Goal: Transaction & Acquisition: Purchase product/service

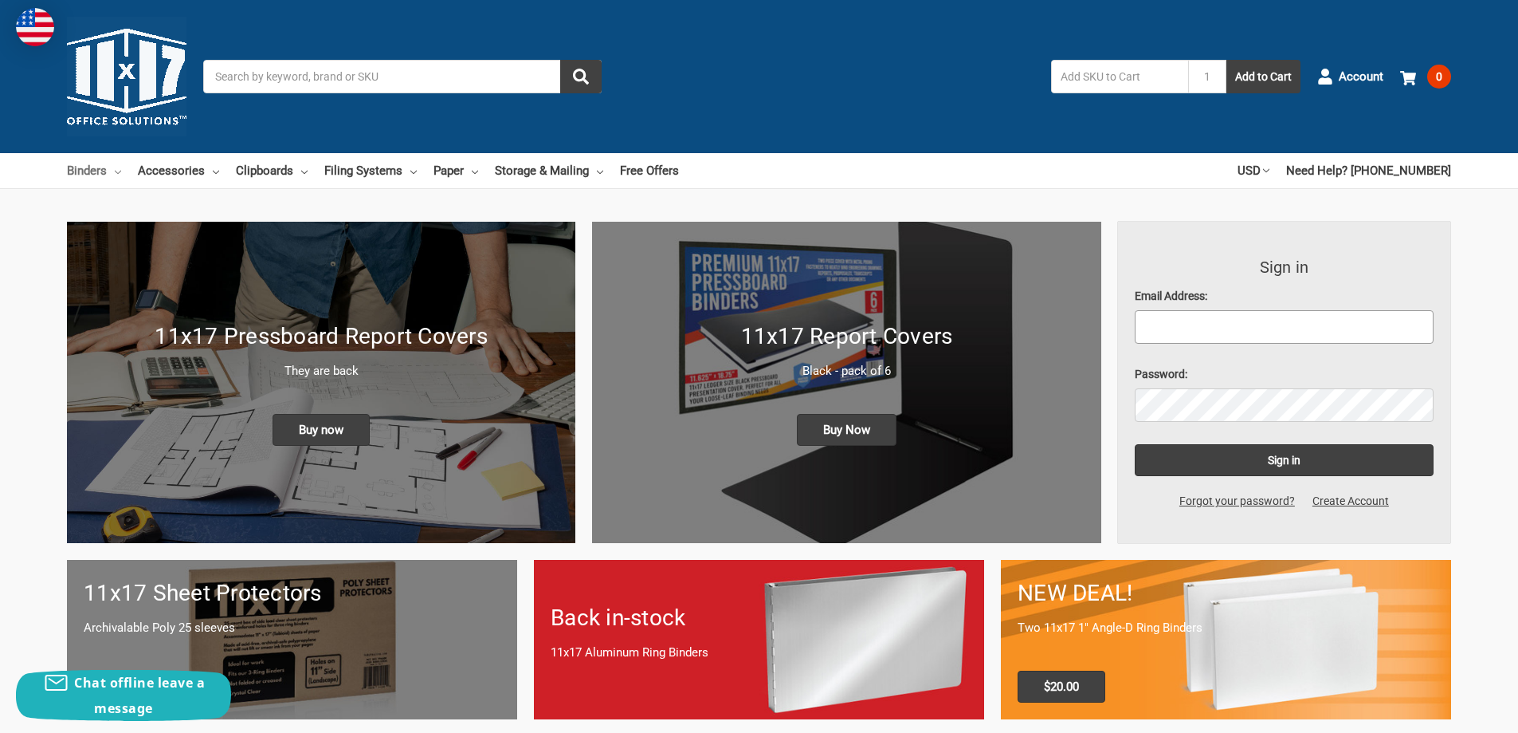
type input "[EMAIL_ADDRESS][DOMAIN_NAME]"
click at [92, 167] on link "Binders" at bounding box center [94, 170] width 54 height 35
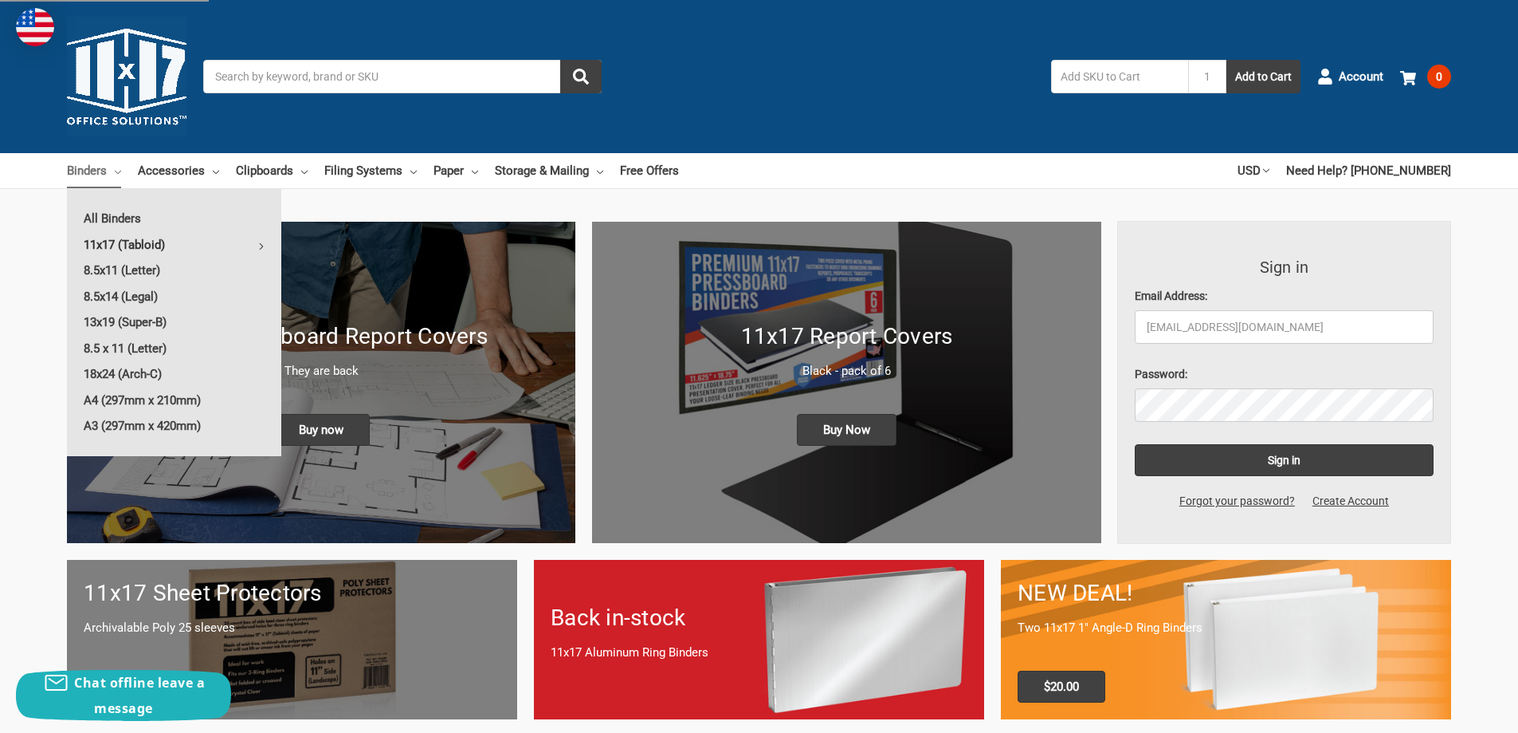
click at [128, 238] on link "11x17 (Tabloid)" at bounding box center [174, 245] width 214 height 26
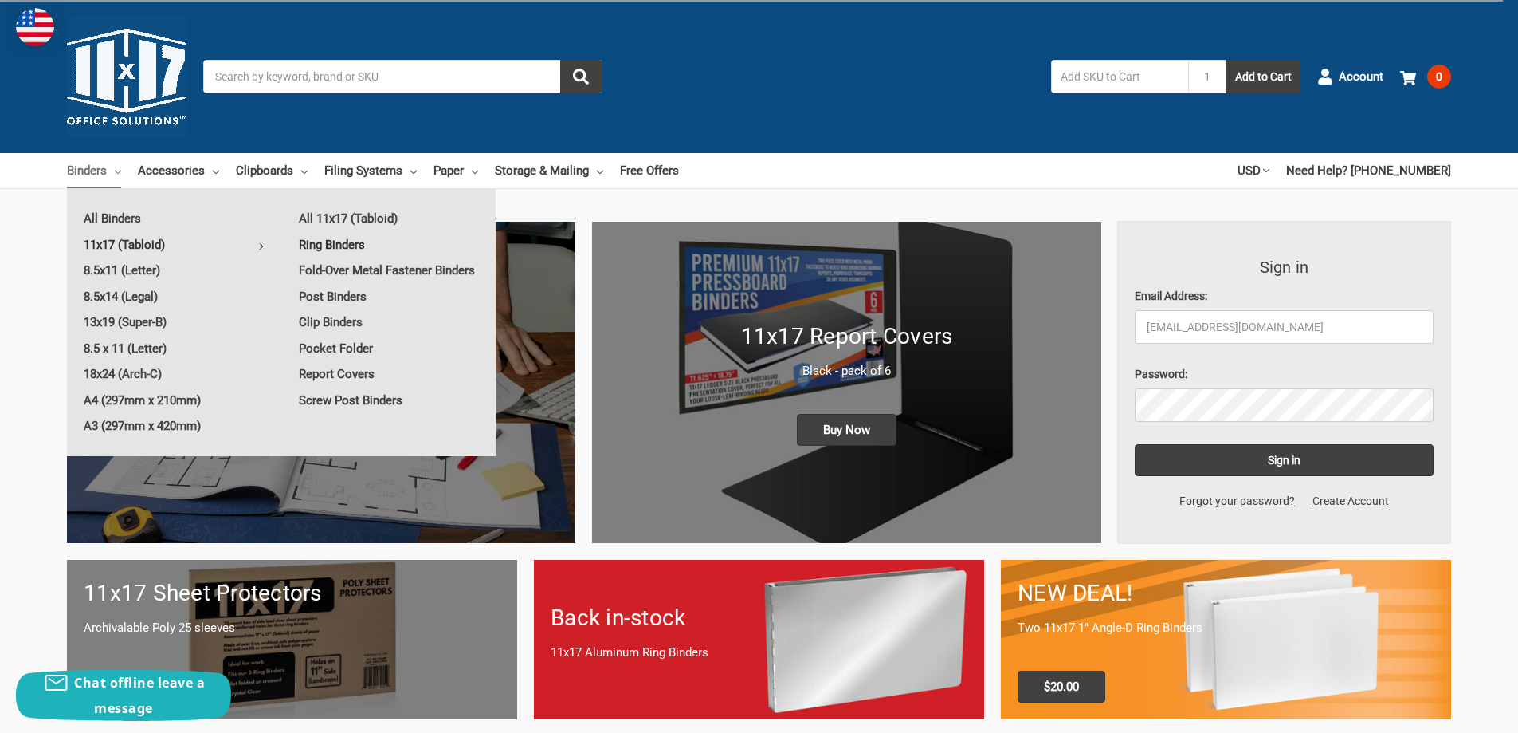
click at [348, 242] on link "Ring Binders" at bounding box center [389, 245] width 214 height 26
click at [317, 244] on link "Ring Binders" at bounding box center [389, 245] width 214 height 26
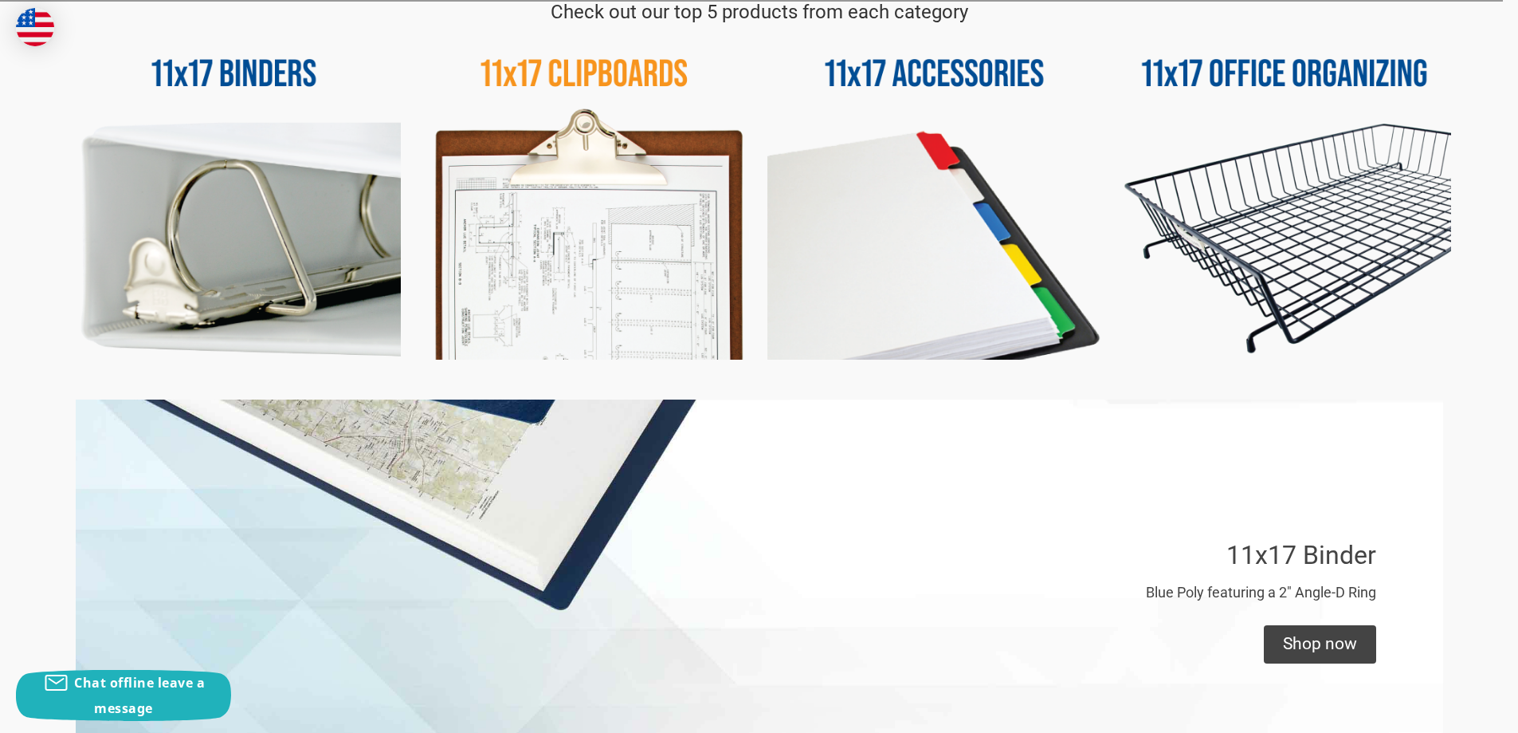
scroll to position [558, 0]
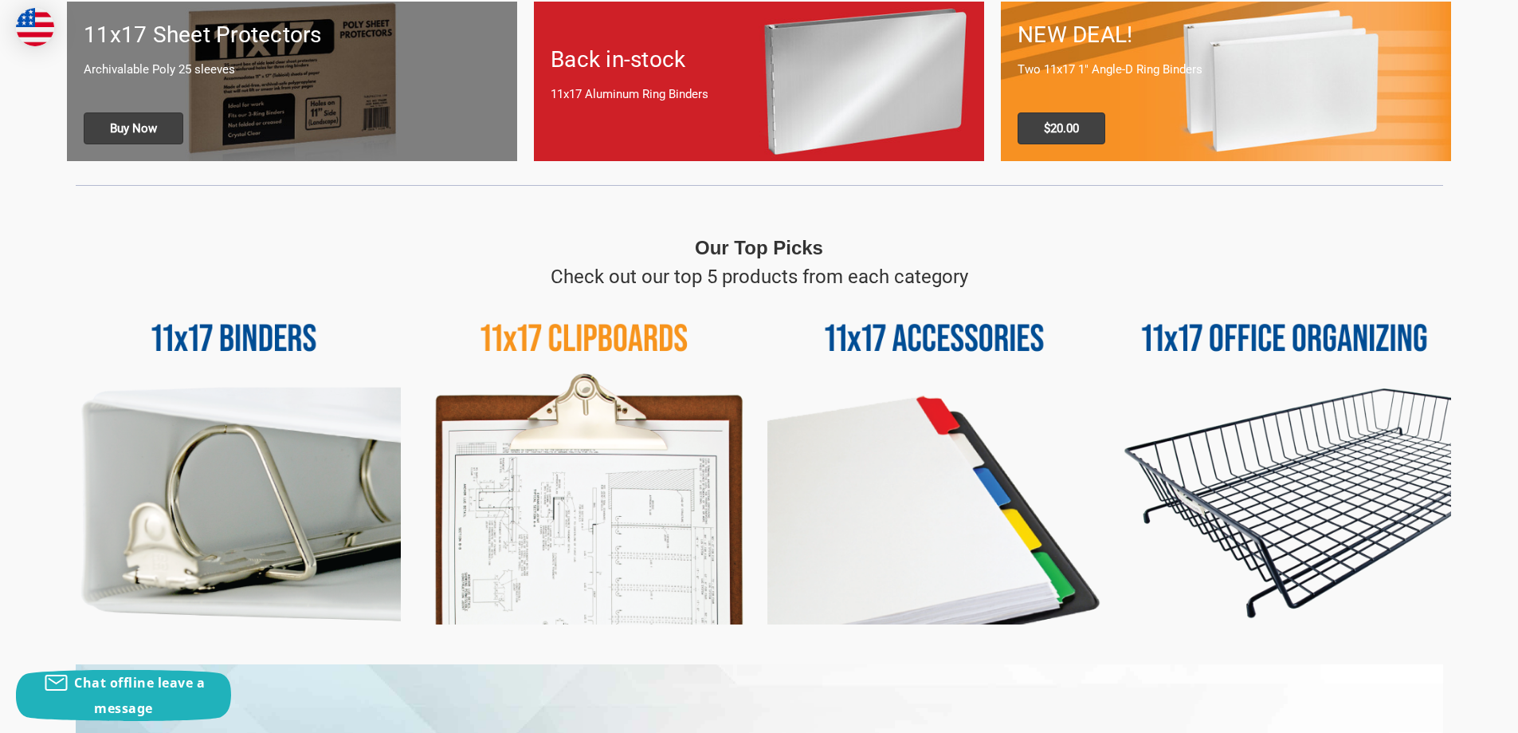
click at [181, 469] on img at bounding box center [234, 458] width 334 height 334
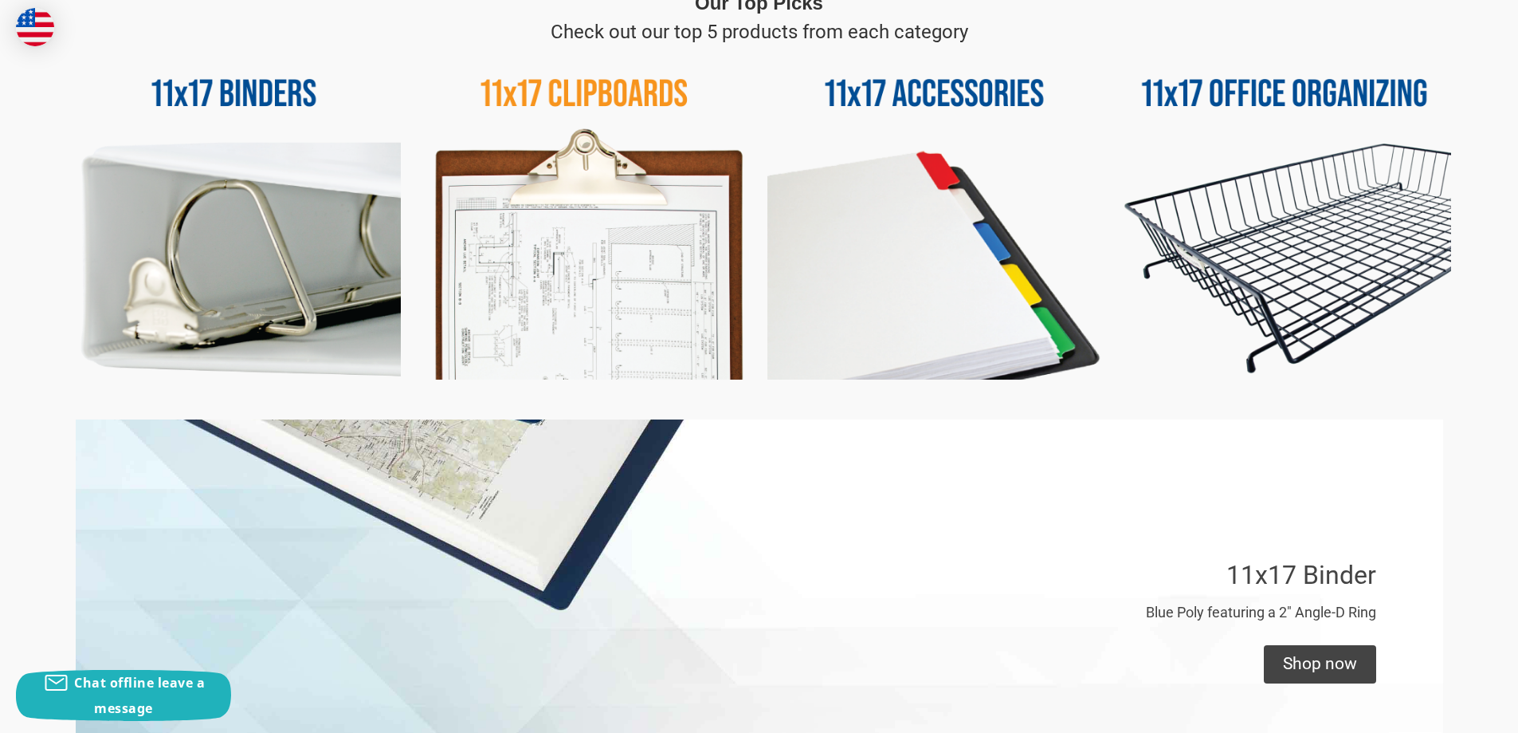
scroll to position [956, 0]
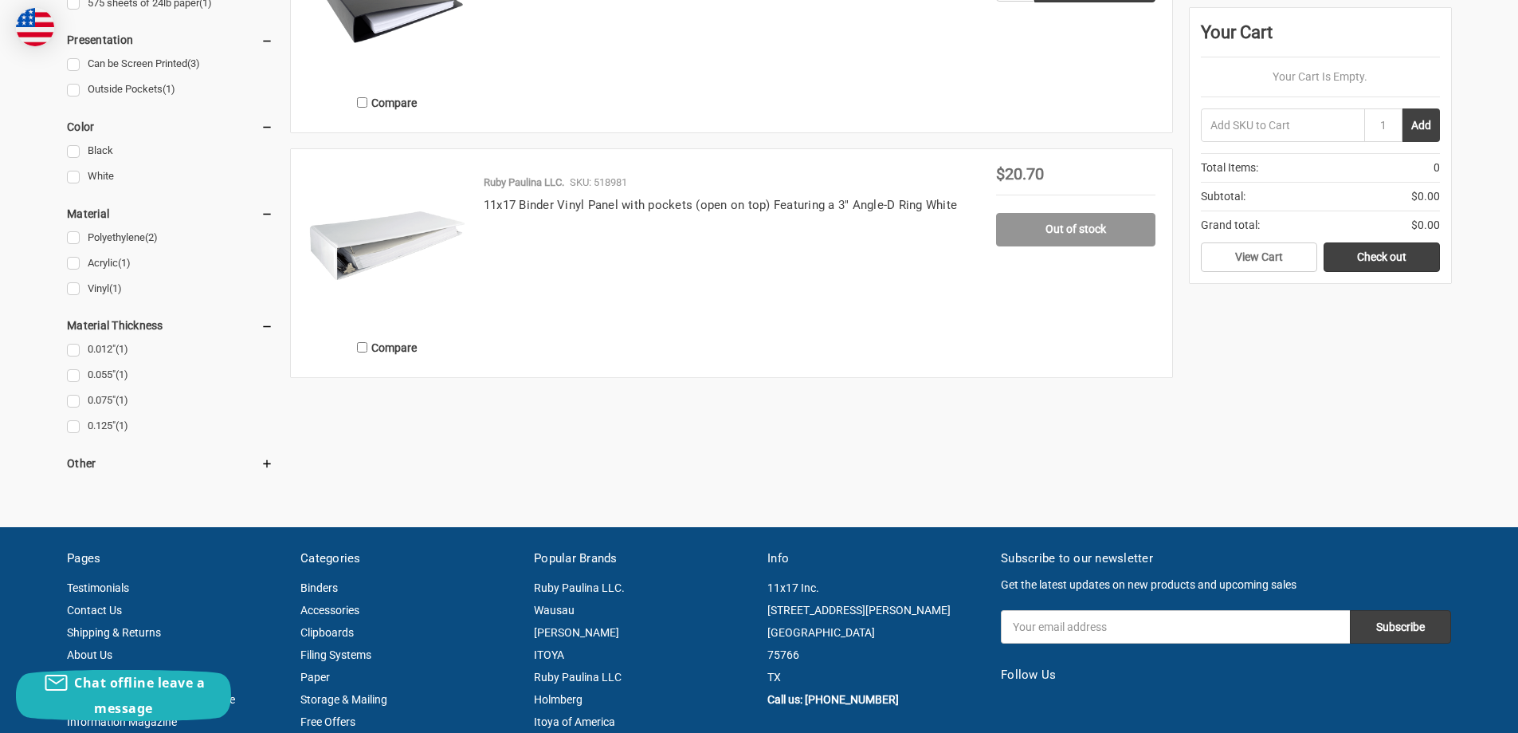
scroll to position [956, 0]
